Goal: Information Seeking & Learning: Find specific fact

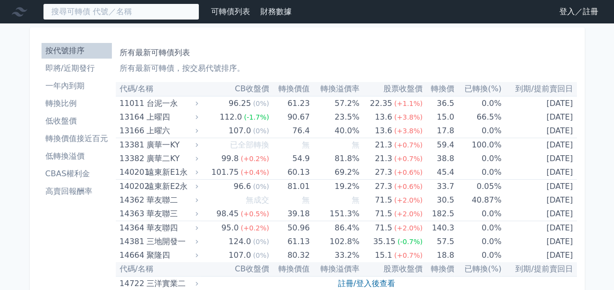
paste input "順德"
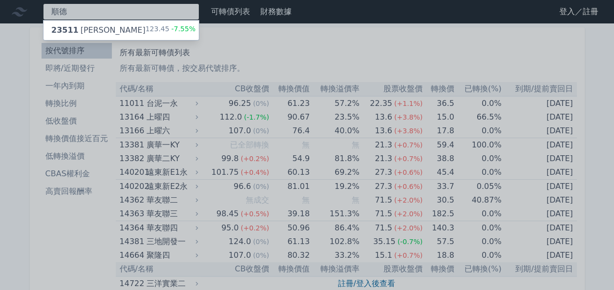
type input "順德"
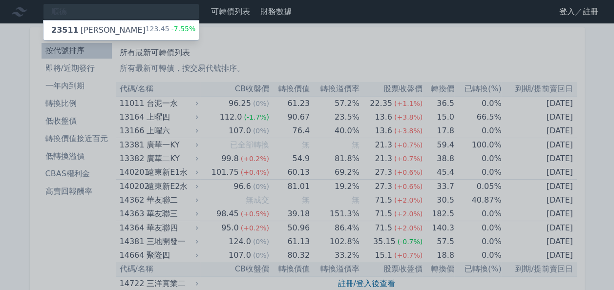
click at [79, 28] on div "23511 [PERSON_NAME]" at bounding box center [98, 30] width 94 height 12
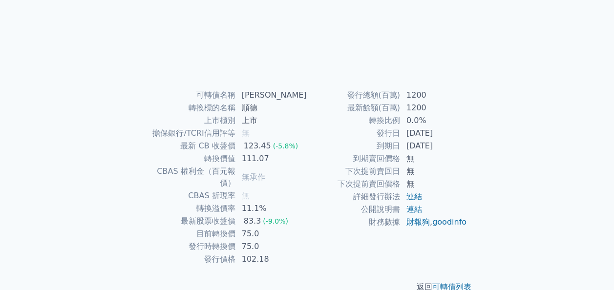
scroll to position [162, 0]
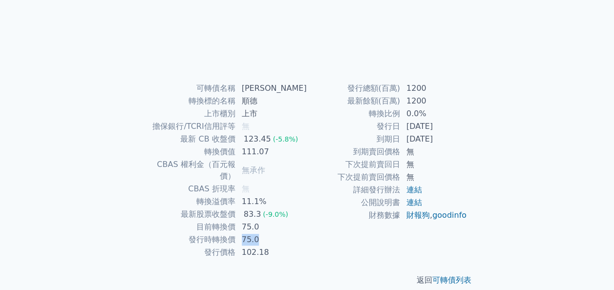
drag, startPoint x: 252, startPoint y: 229, endPoint x: 284, endPoint y: 229, distance: 31.7
click at [284, 233] on td "75.0" at bounding box center [271, 239] width 71 height 13
drag, startPoint x: 284, startPoint y: 229, endPoint x: 282, endPoint y: 213, distance: 16.2
click at [282, 221] on tr "目前轉換價 75.0" at bounding box center [227, 227] width 160 height 13
click at [465, 79] on div "可轉債列表 › 23511 順德一 23511 順德一 可轉債詳細資訊 可轉債名稱 順德一 轉換標的名稱 順德 上市櫃別 上市 擔保銀行/TCRI信用評等 無…" at bounding box center [307, 81] width 344 height 440
